Goal: Task Accomplishment & Management: Manage account settings

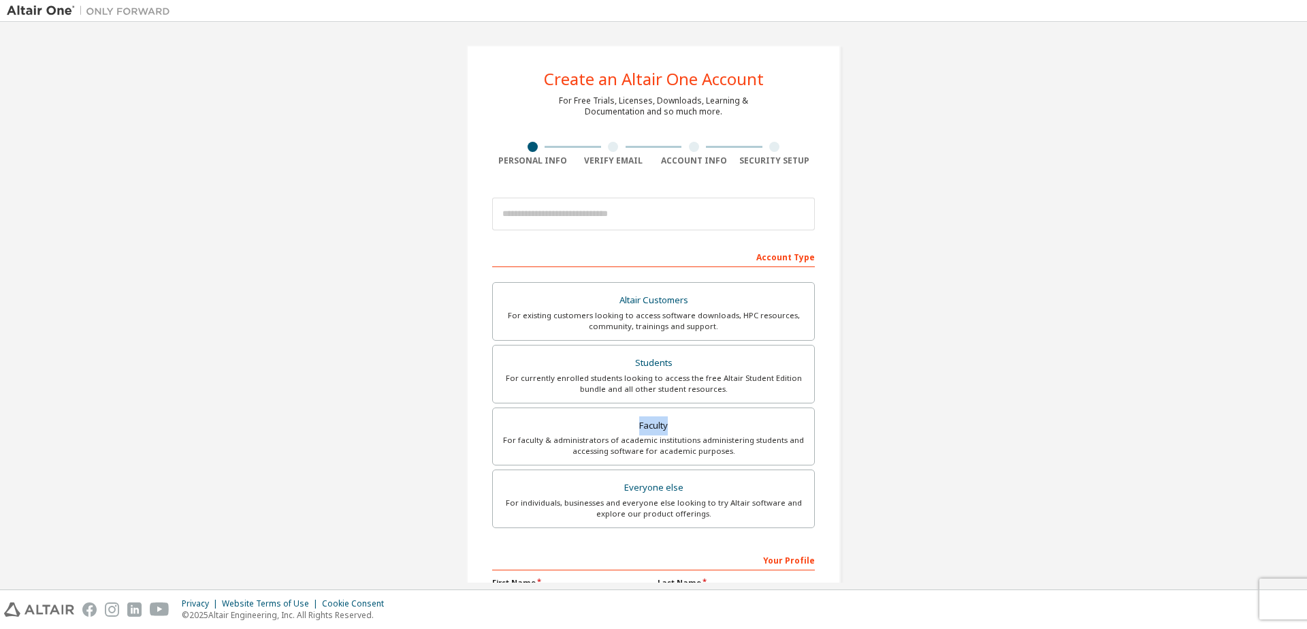
drag, startPoint x: 1301, startPoint y: 415, endPoint x: 1289, endPoint y: 466, distance: 53.2
click at [1291, 458] on div "Create an Altair One Account For Free Trials, Licenses, Downloads, Learning & D…" at bounding box center [653, 305] width 1307 height 567
click at [1290, 487] on div "Create an Altair One Account For Free Trials, Licenses, Downloads, Learning & D…" at bounding box center [654, 389] width 1294 height 721
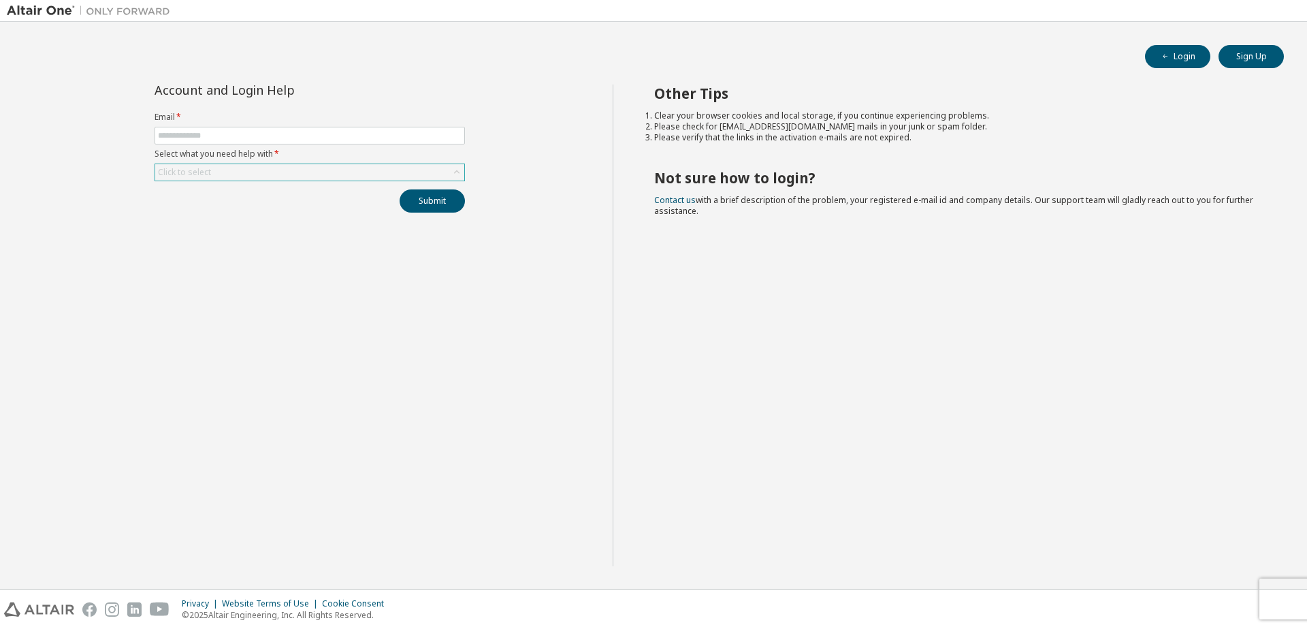
click at [367, 166] on div "Click to select" at bounding box center [309, 172] width 309 height 16
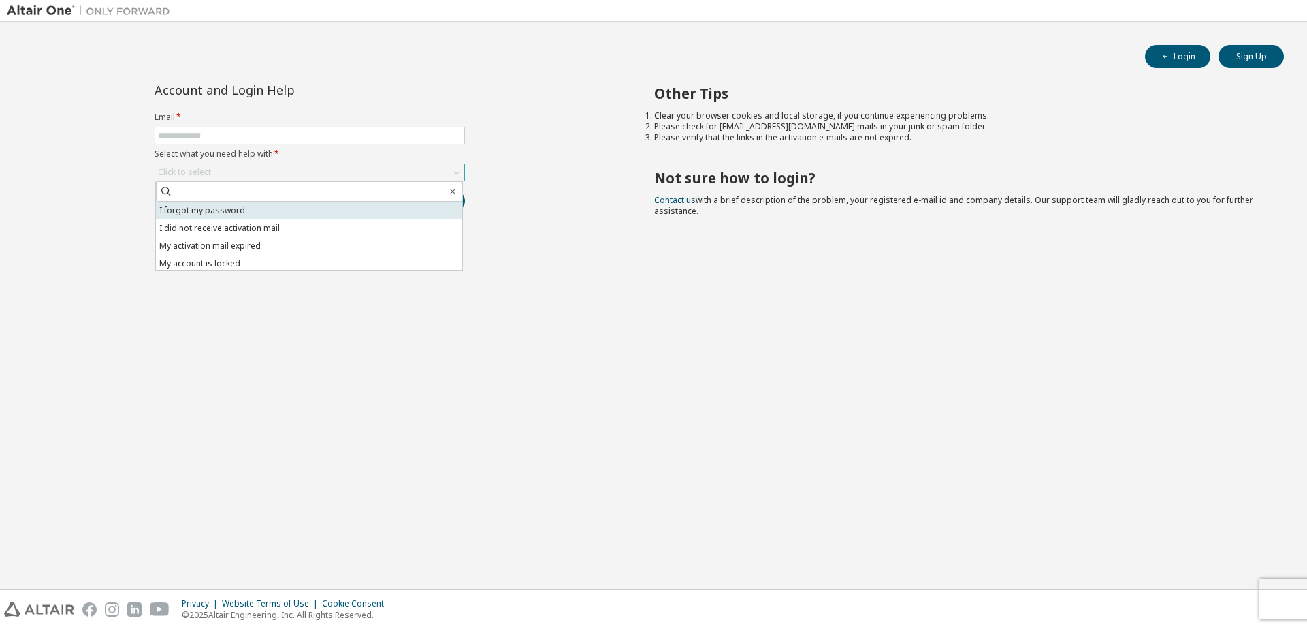
click at [338, 210] on li "I forgot my password" at bounding box center [309, 211] width 306 height 18
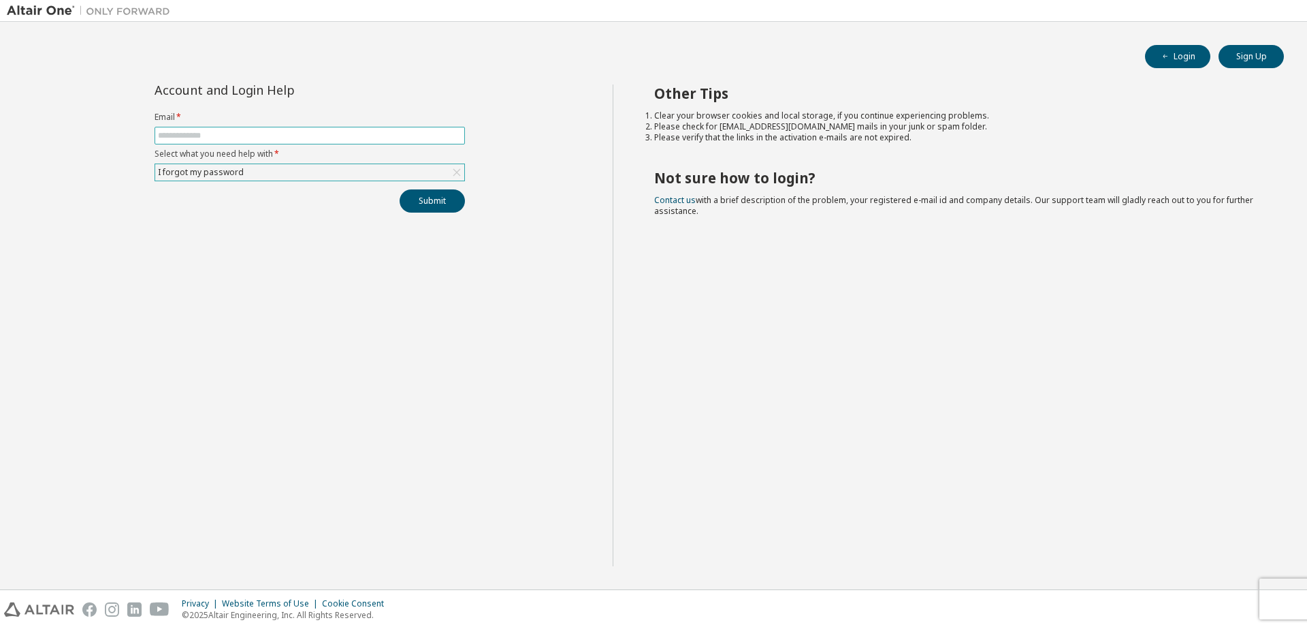
click at [341, 128] on span at bounding box center [310, 136] width 311 height 18
click at [338, 153] on label "Select what you need help with *" at bounding box center [310, 153] width 311 height 11
click at [336, 138] on input "text" at bounding box center [310, 135] width 304 height 11
type input "**********"
click at [420, 195] on button "Submit" at bounding box center [432, 200] width 65 height 23
